Goal: Complete application form

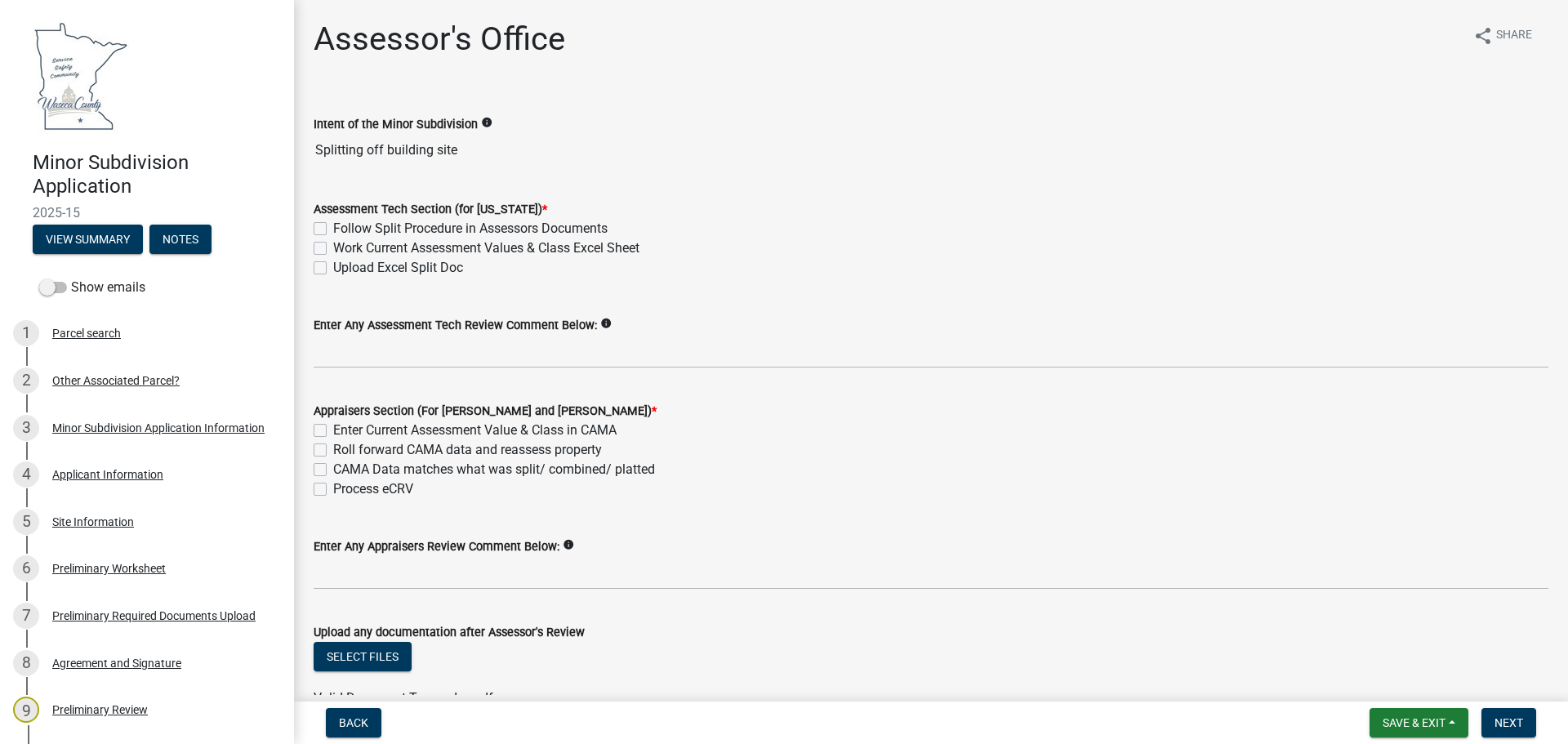
click at [319, 222] on div "Follow Split Procedure in Assessors Documents" at bounding box center [931, 229] width 1235 height 20
click at [333, 228] on label "Follow Split Procedure in Assessors Documents" at bounding box center [470, 229] width 275 height 20
click at [333, 228] on input "Follow Split Procedure in Assessors Documents" at bounding box center [338, 224] width 11 height 11
checkbox input "true"
checkbox input "false"
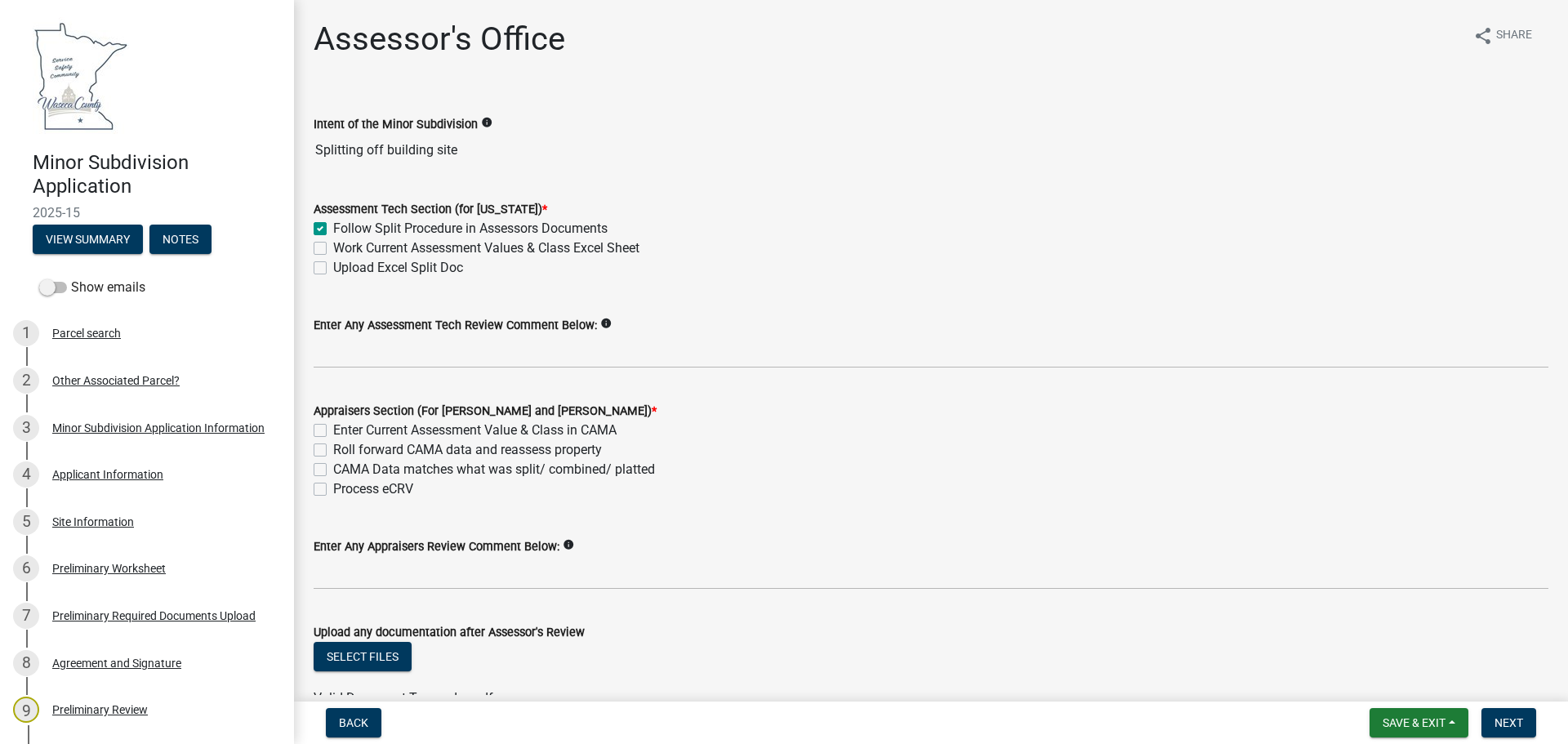
checkbox input "false"
click at [333, 249] on label "Work Current Assessment Values & Class Excel Sheet" at bounding box center [486, 249] width 306 height 20
click at [333, 249] on input "Work Current Assessment Values & Class Excel Sheet" at bounding box center [338, 244] width 11 height 11
checkbox input "true"
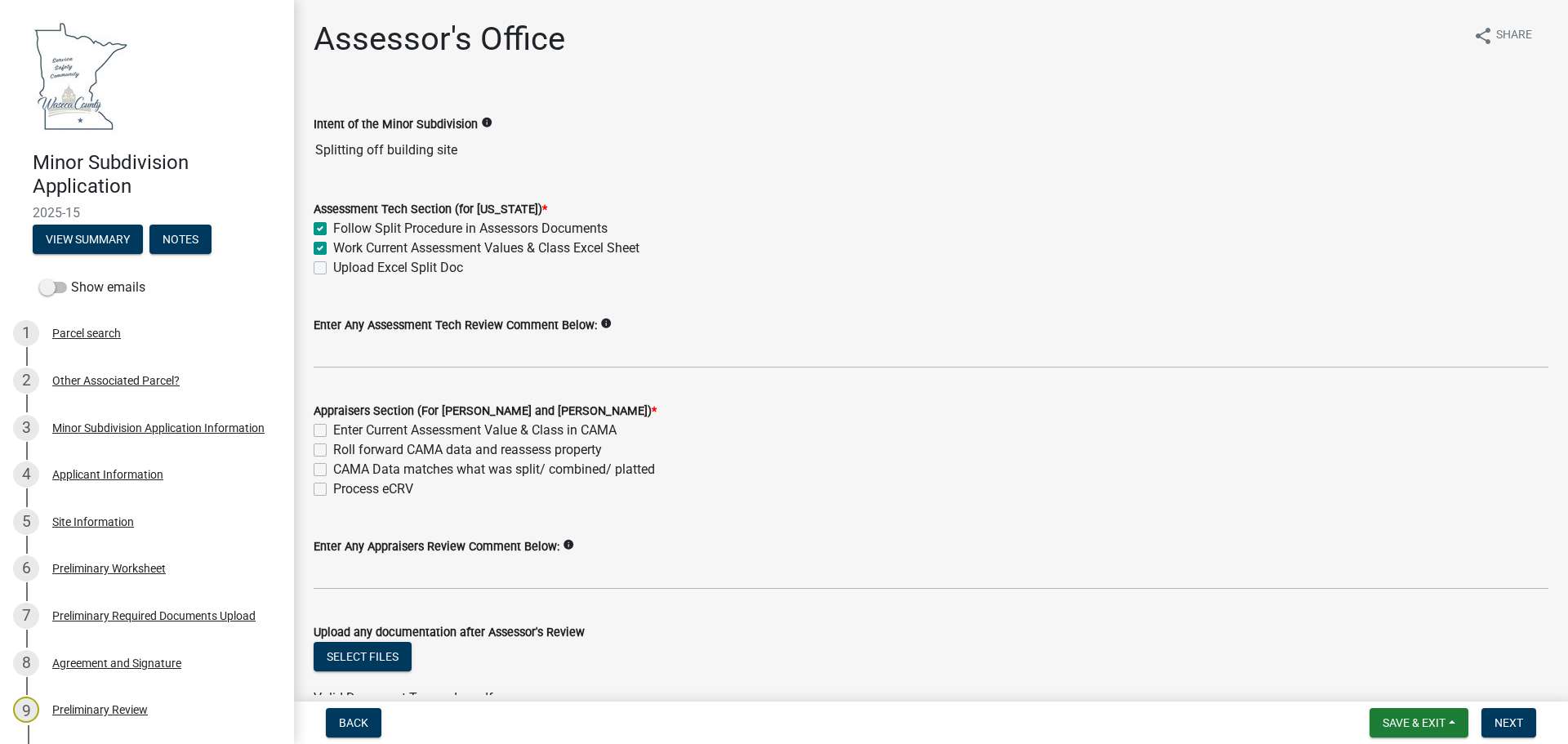
checkbox input "true"
click at [333, 266] on label "Upload Excel Split Doc" at bounding box center [398, 268] width 130 height 20
click at [333, 266] on input "Upload Excel Split Doc" at bounding box center [338, 264] width 11 height 11
checkbox input "true"
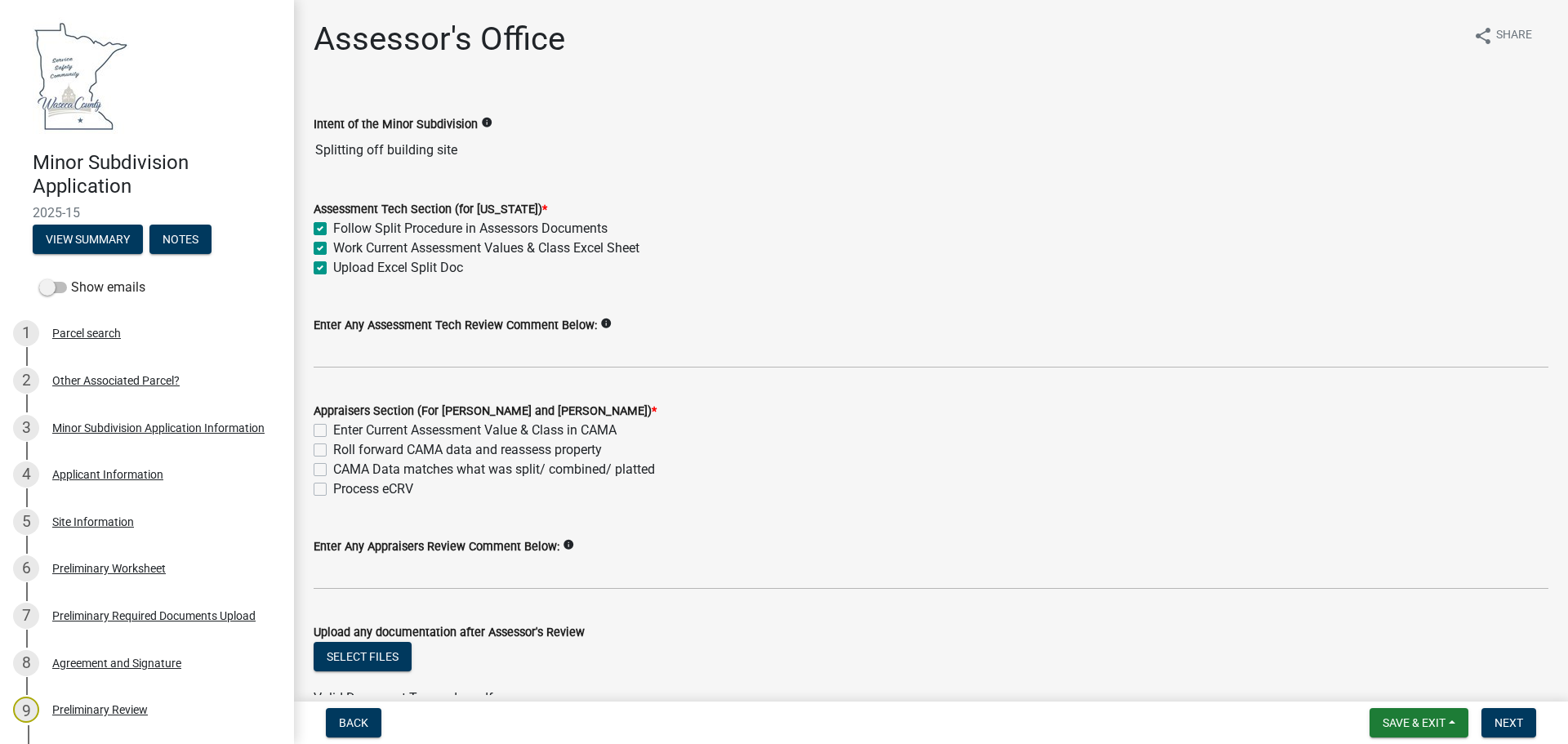
checkbox input "true"
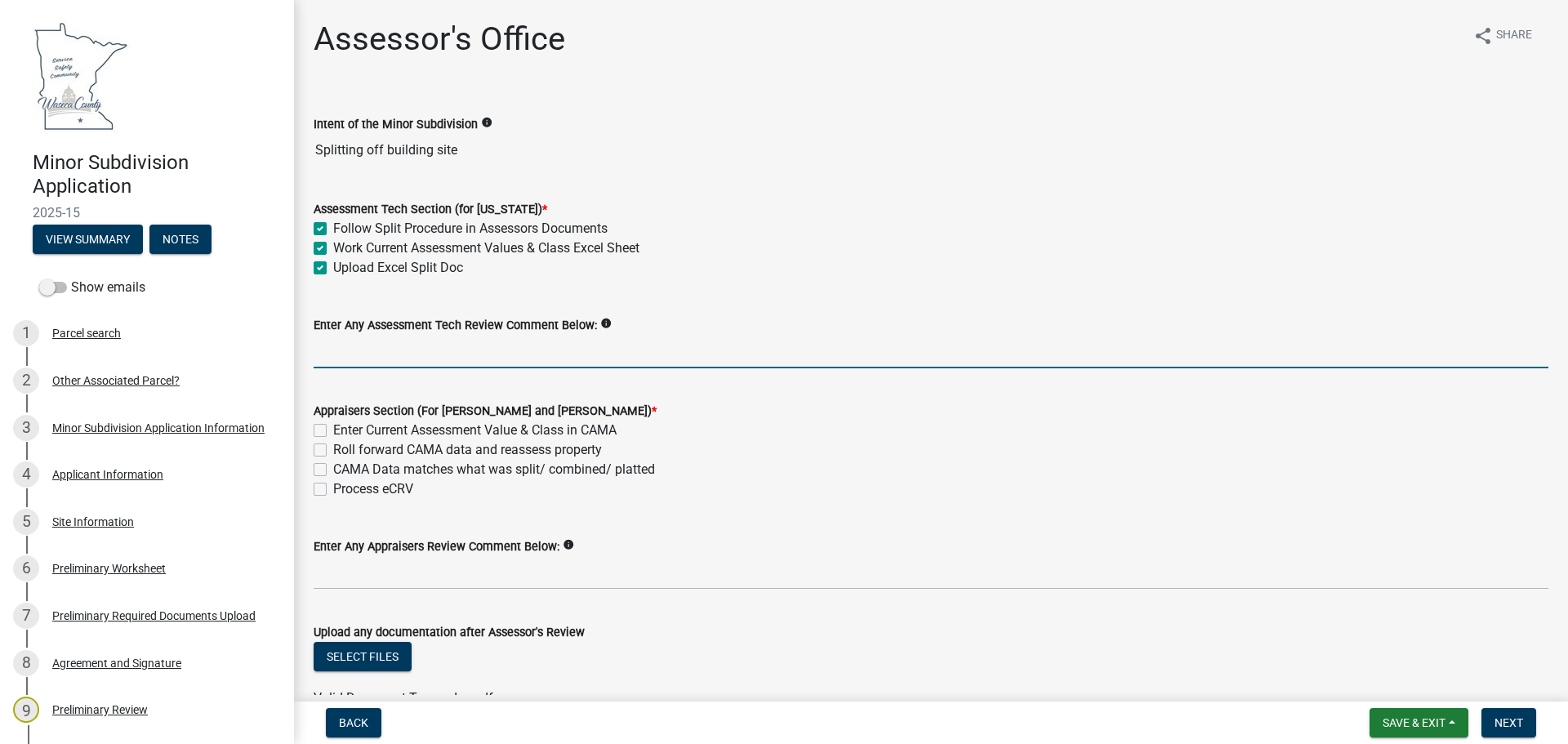
click at [347, 353] on input "Enter Any Assessment Tech Review Comment Below:" at bounding box center [931, 351] width 1235 height 33
type input "Ready for Appraiser"
click at [365, 650] on button "Select files" at bounding box center [362, 656] width 98 height 30
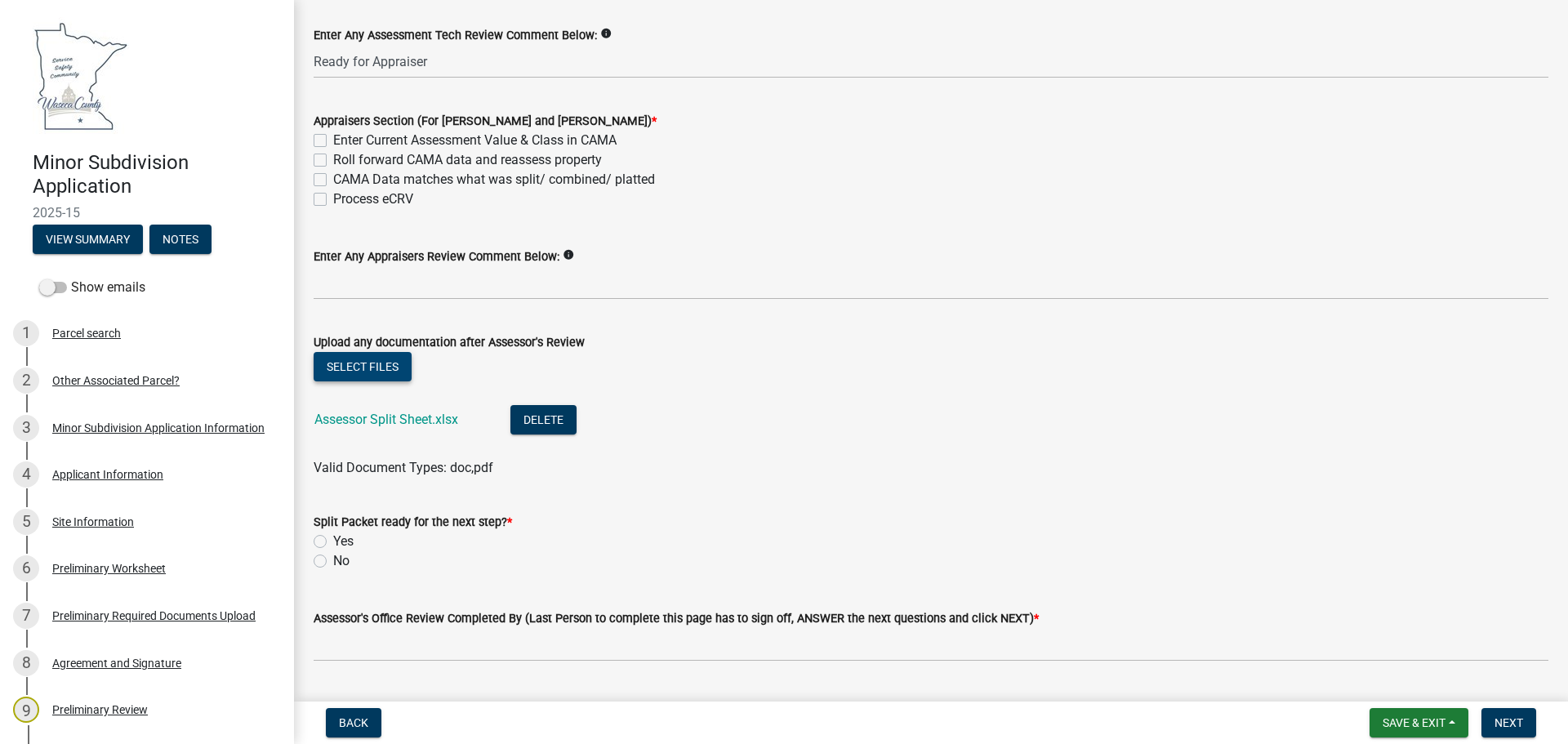
scroll to position [327, 0]
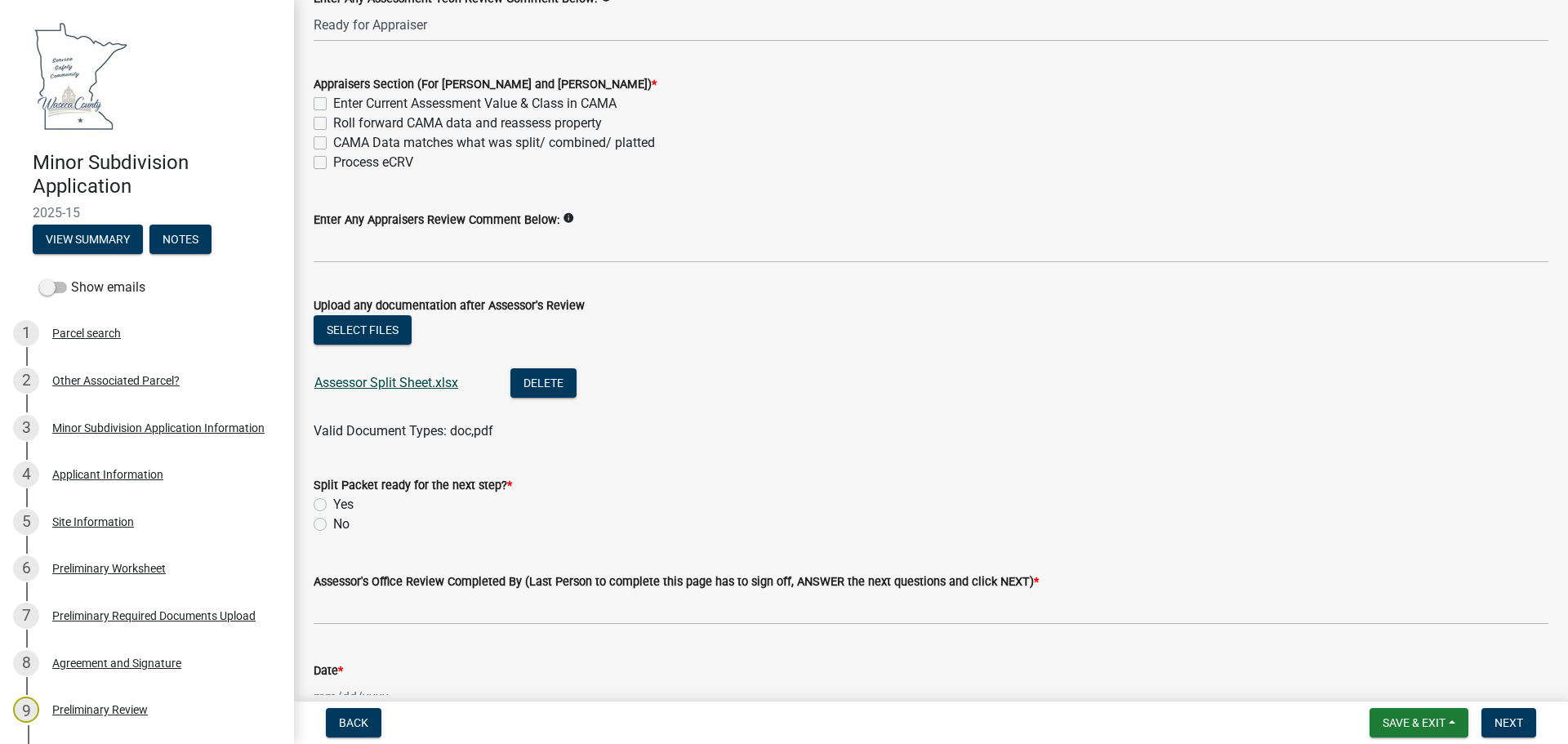
click at [371, 377] on link "Assessor Split Sheet.xlsx" at bounding box center [386, 382] width 144 height 15
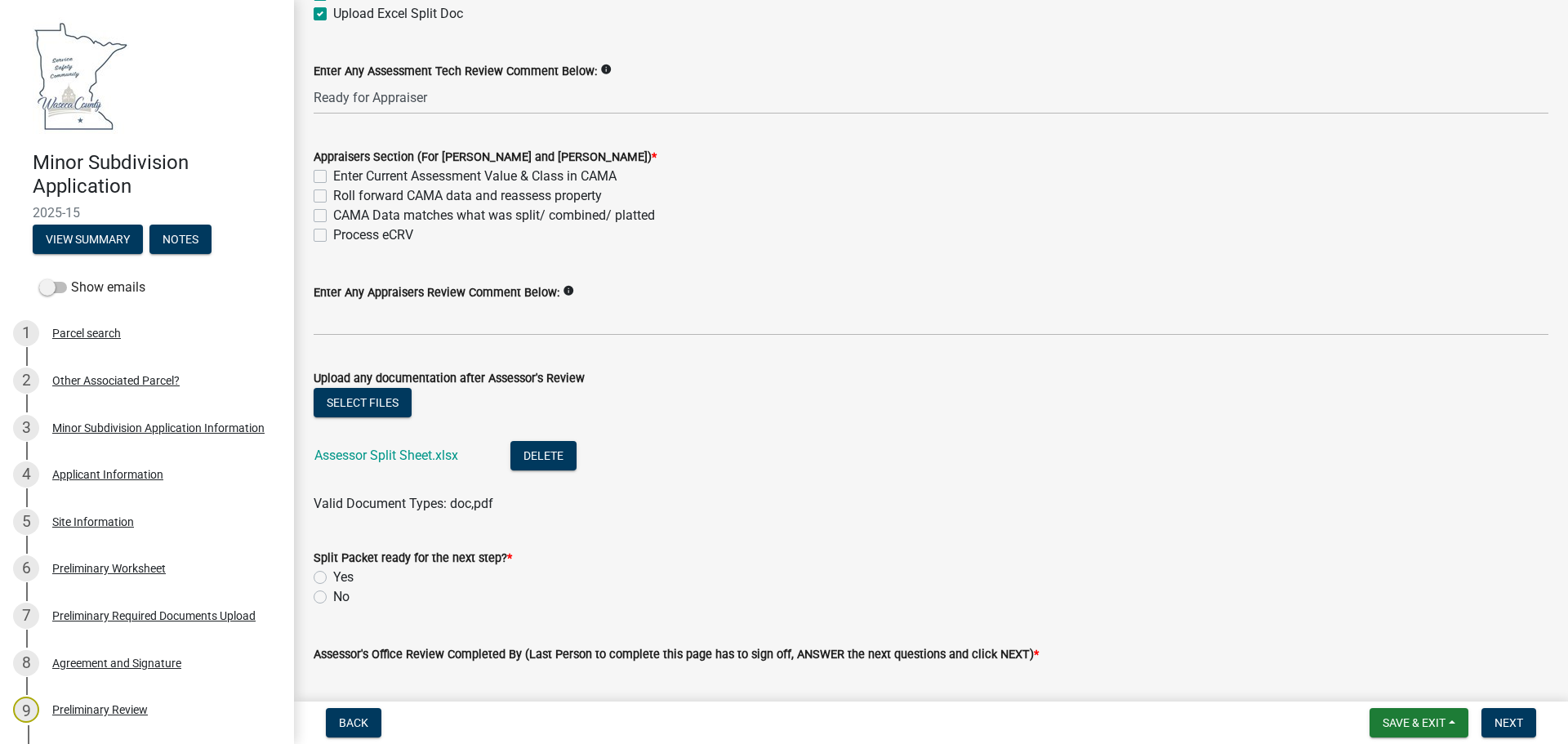
scroll to position [260, 0]
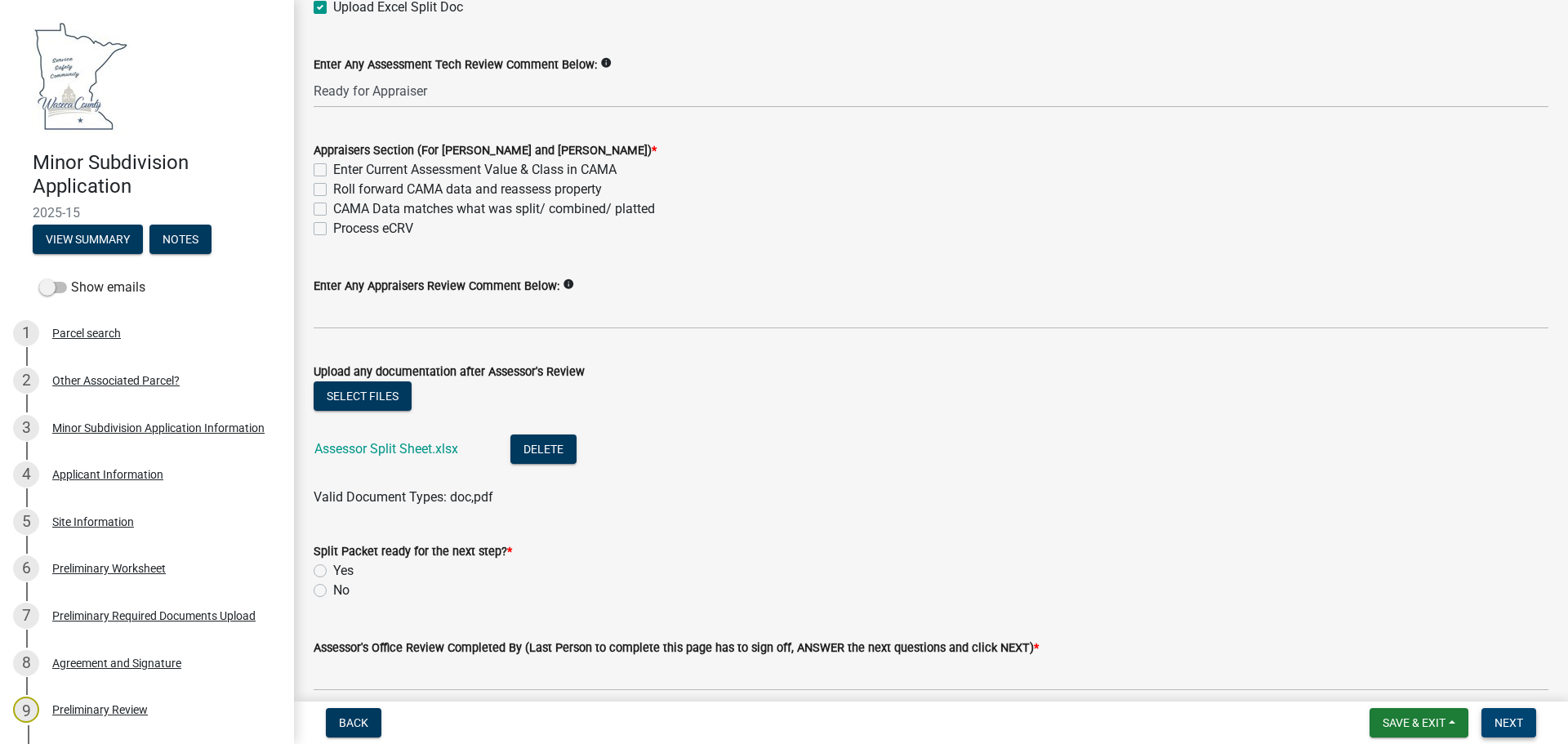
click at [1505, 723] on span "Next" at bounding box center [1510, 722] width 29 height 13
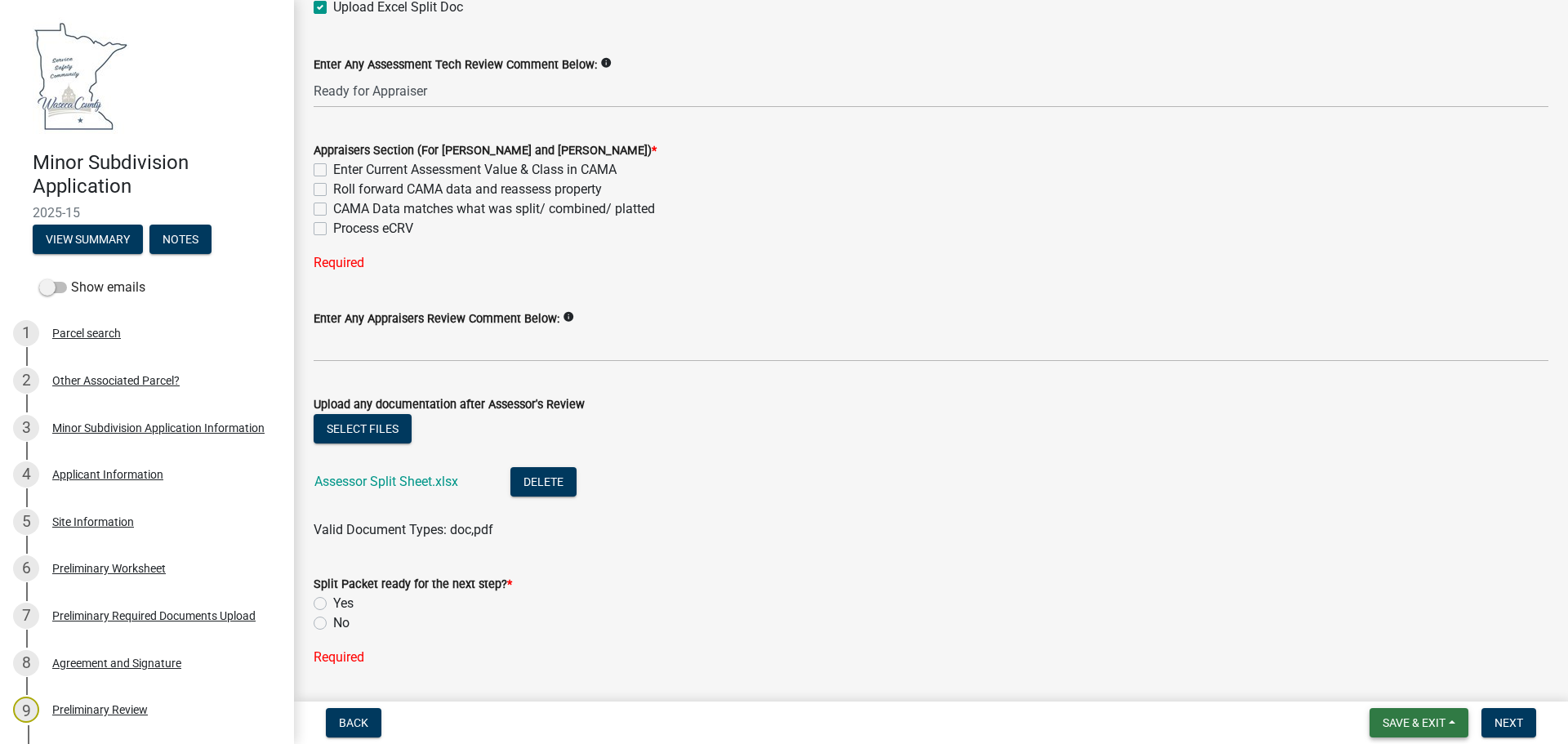
click at [1390, 722] on span "Save & Exit" at bounding box center [1415, 722] width 63 height 13
click at [1370, 677] on button "Save & Exit" at bounding box center [1404, 680] width 131 height 39
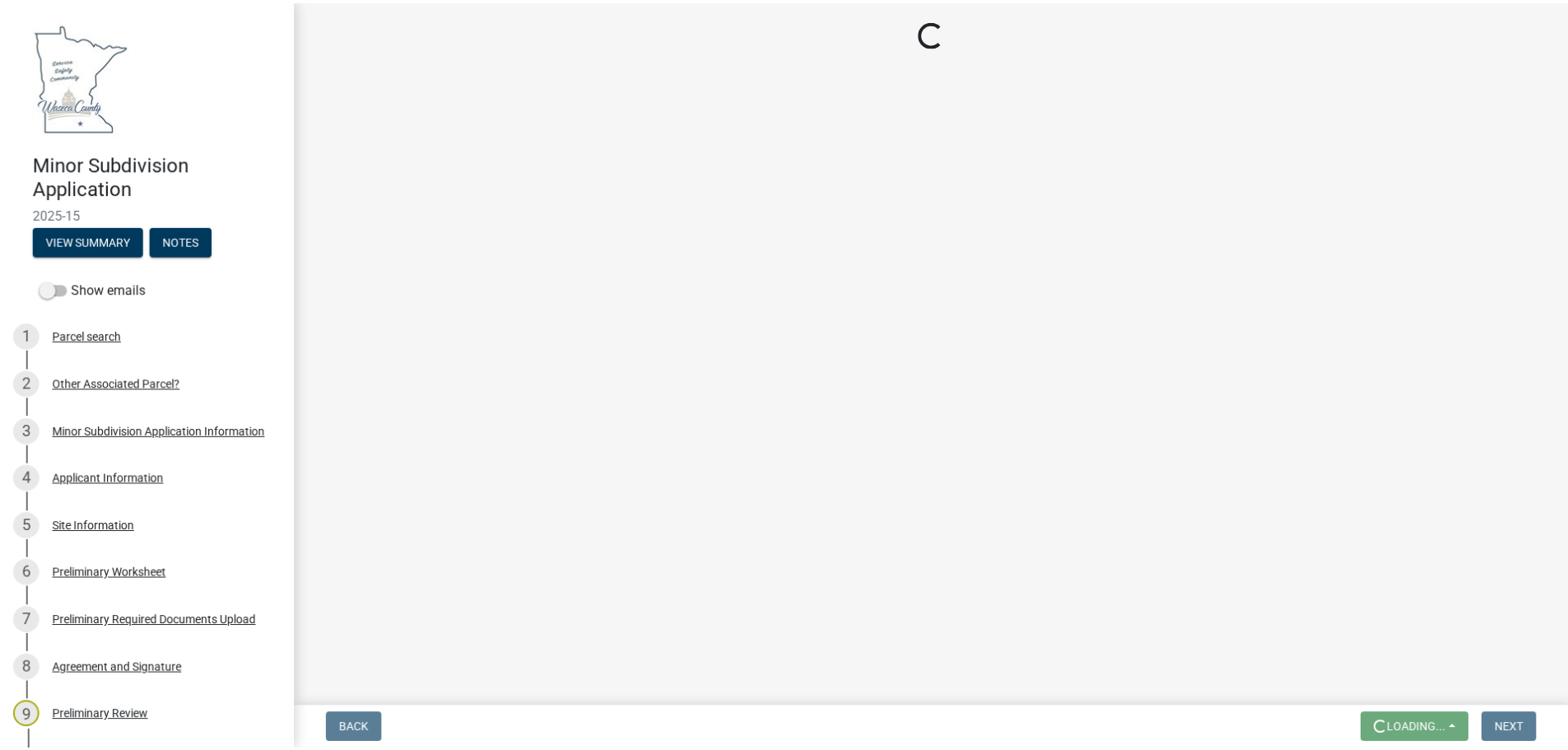
scroll to position [0, 0]
